Goal: Transaction & Acquisition: Purchase product/service

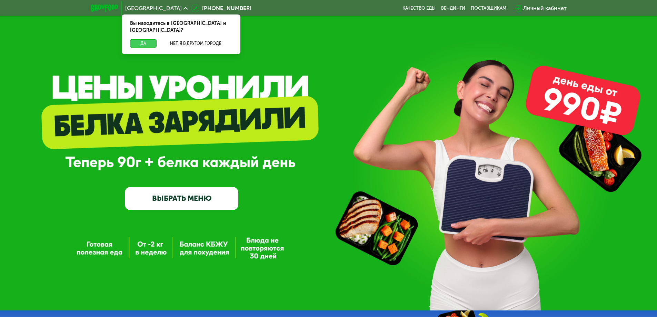
click at [146, 39] on button "Да" at bounding box center [143, 43] width 27 height 8
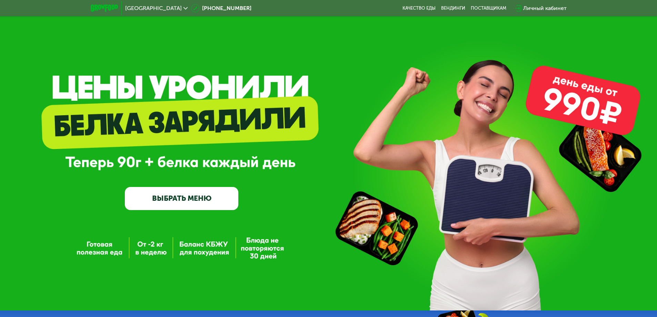
click at [177, 202] on link "ВЫБРАТЬ МЕНЮ" at bounding box center [181, 198] width 113 height 23
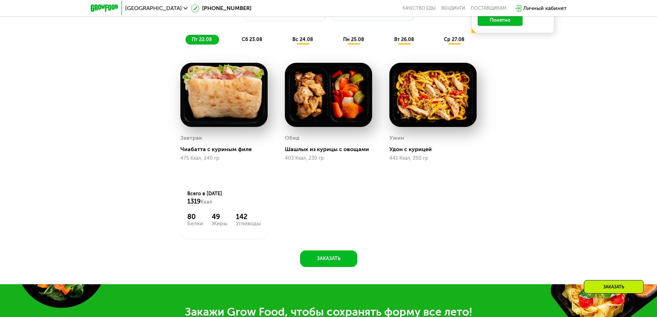
scroll to position [372, 0]
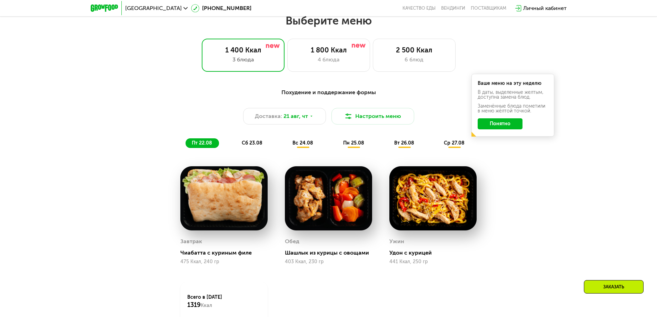
click at [513, 129] on button "Понятно" at bounding box center [499, 123] width 45 height 11
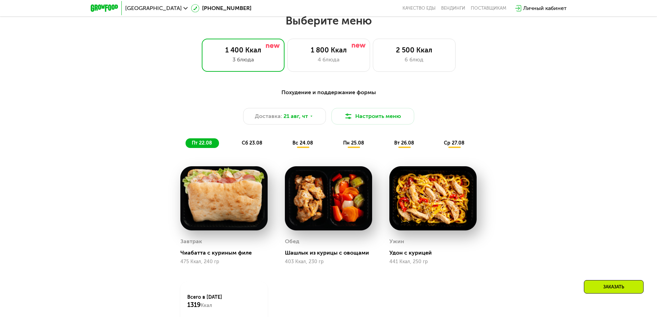
click at [250, 143] on span "сб 23.08" at bounding box center [252, 143] width 21 height 6
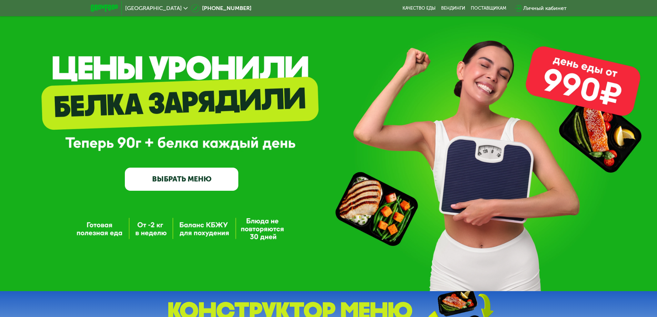
scroll to position [0, 0]
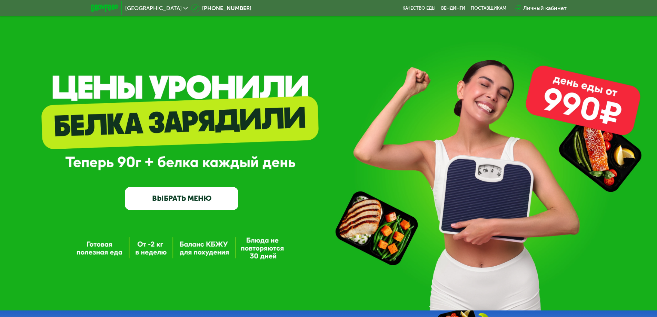
click at [193, 248] on div "GrowFood — доставка правильного питания ВЫБРАТЬ МЕНЮ" at bounding box center [328, 155] width 657 height 310
click at [169, 196] on link "ВЫБРАТЬ МЕНЮ" at bounding box center [181, 198] width 113 height 23
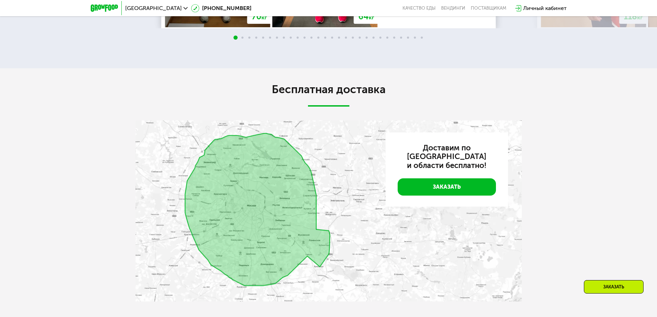
scroll to position [1682, 0]
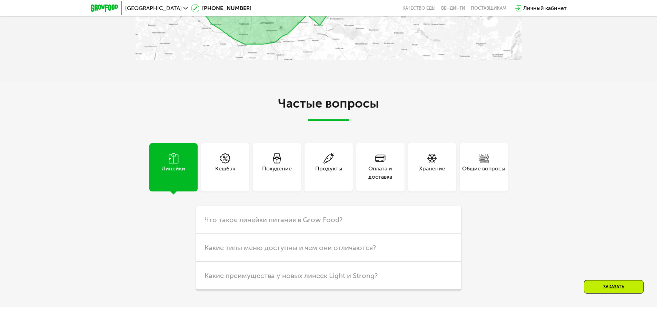
click at [277, 181] on div "Похудение" at bounding box center [277, 172] width 30 height 17
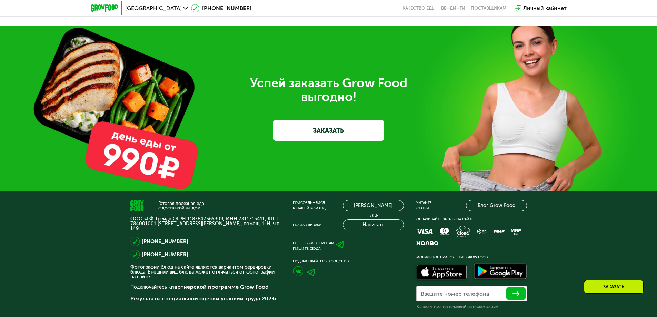
scroll to position [2306, 0]
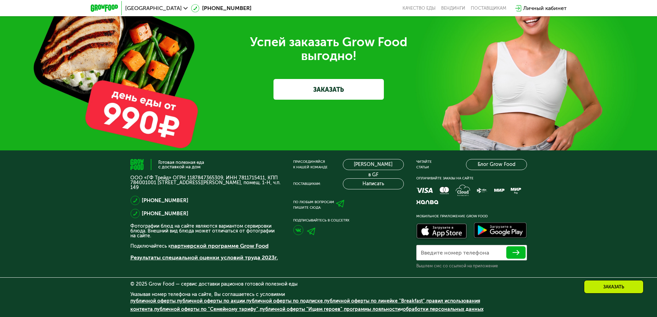
click at [330, 91] on link "ЗАКАЗАТЬ" at bounding box center [328, 89] width 110 height 21
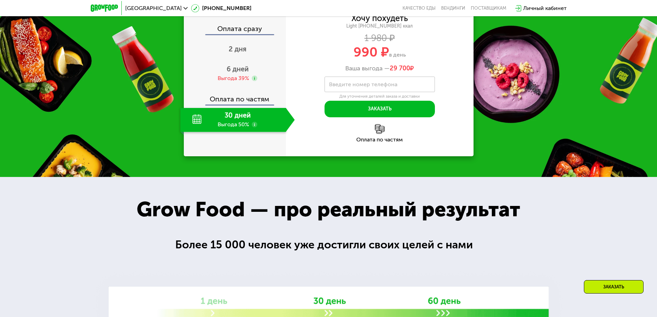
scroll to position [746, 0]
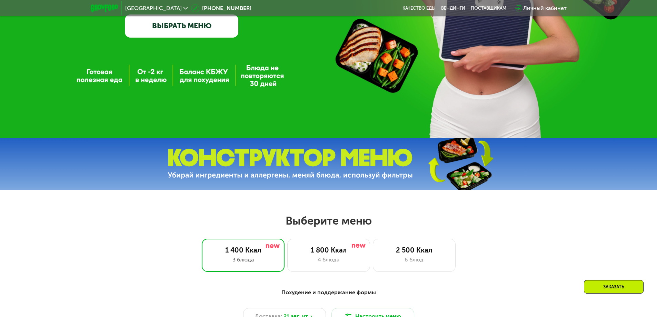
scroll to position [379, 0]
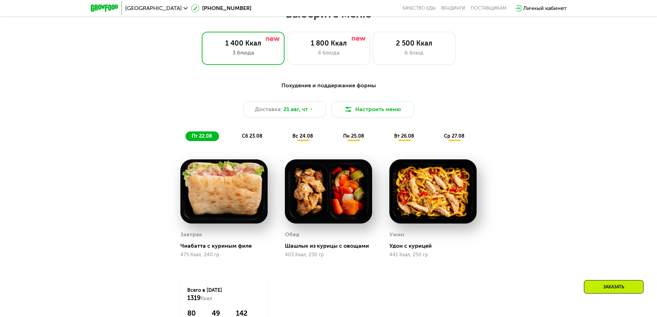
click at [246, 139] on span "сб 23.08" at bounding box center [252, 136] width 21 height 6
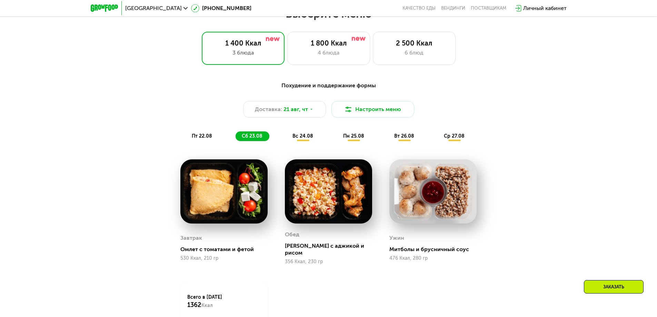
click at [337, 141] on div "вс 24.08" at bounding box center [354, 136] width 34 height 10
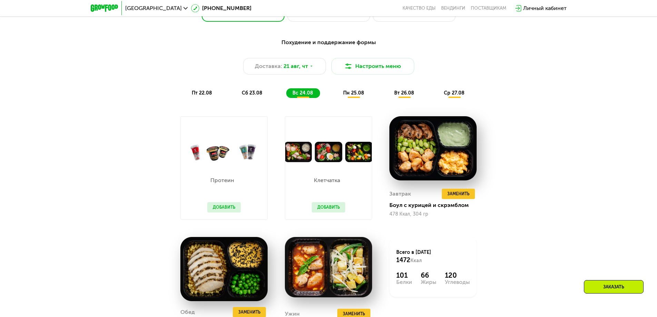
scroll to position [414, 0]
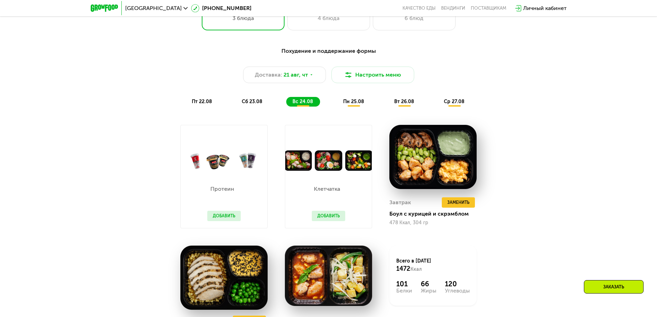
click at [353, 104] on span "пн 25.08" at bounding box center [353, 102] width 21 height 6
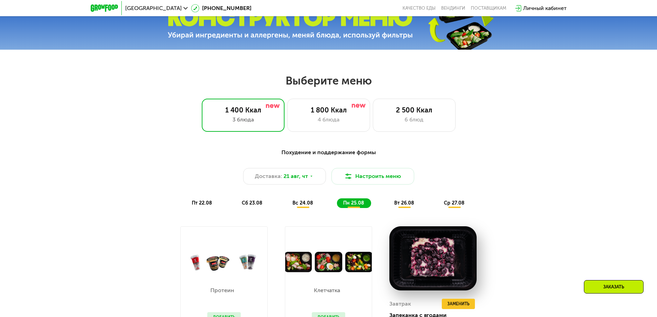
scroll to position [310, 0]
